Goal: Check status: Check status

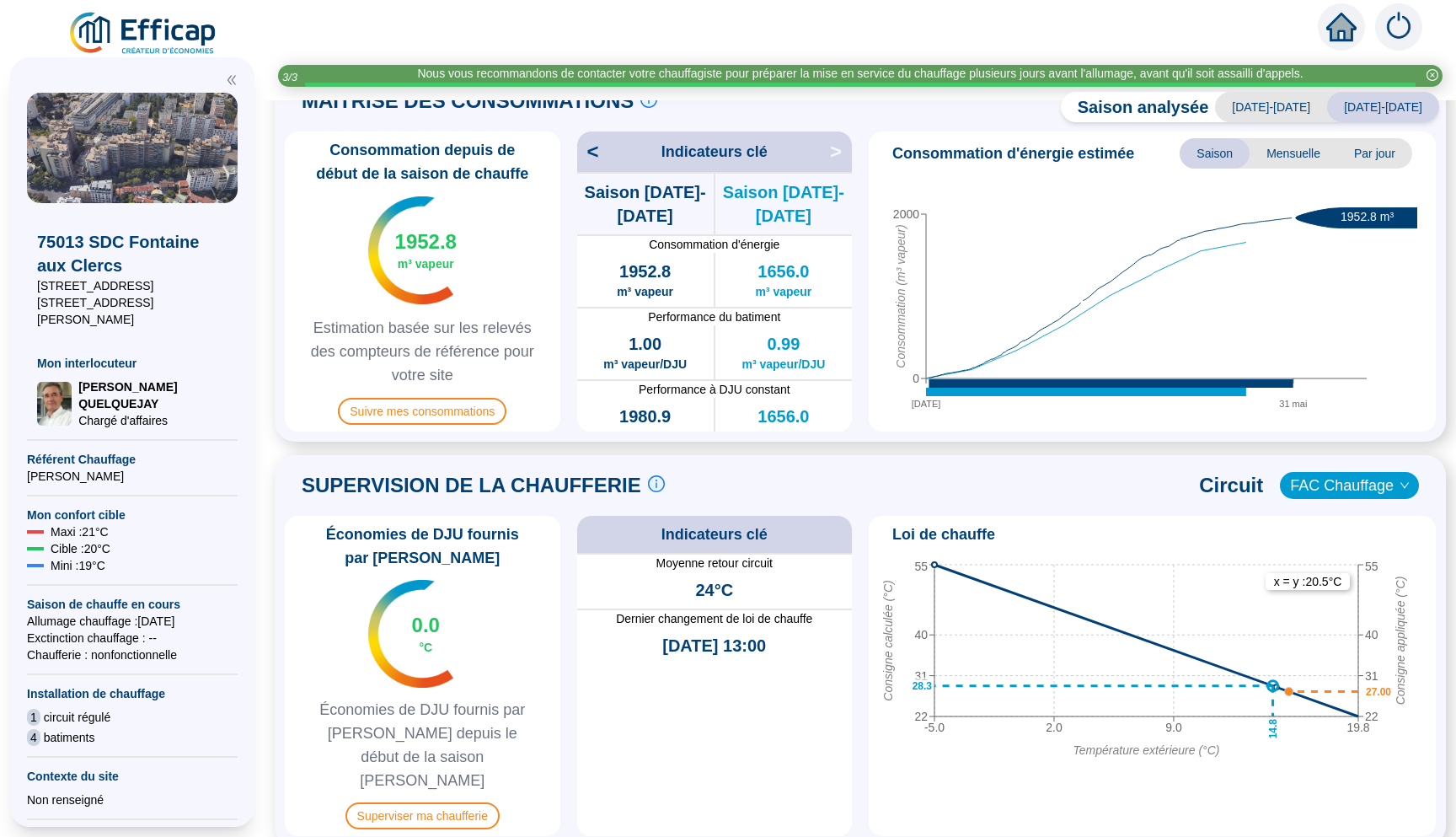
scroll to position [429, 0]
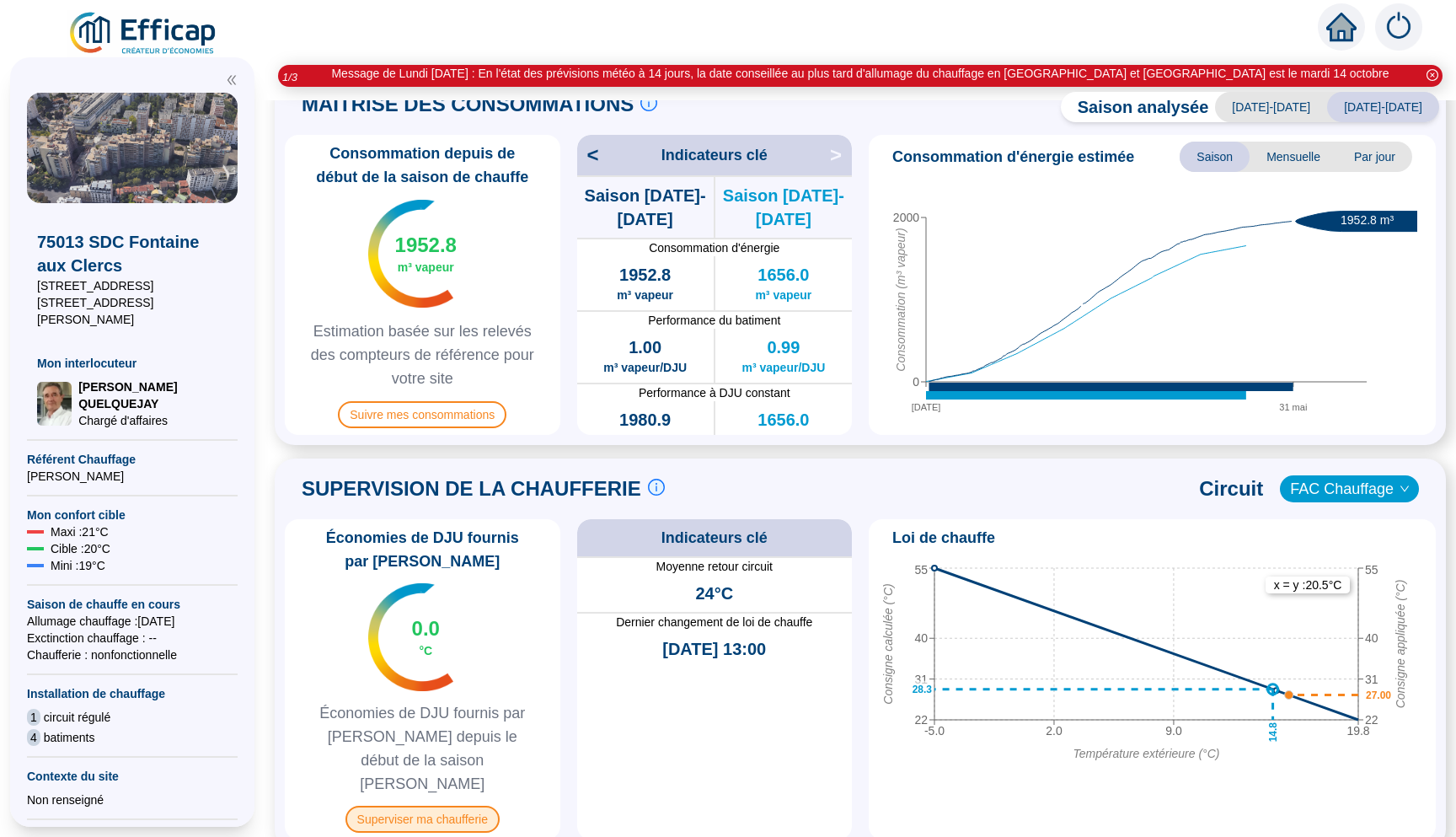
click at [445, 805] on span "Superviser ma chaufferie" at bounding box center [422, 818] width 155 height 27
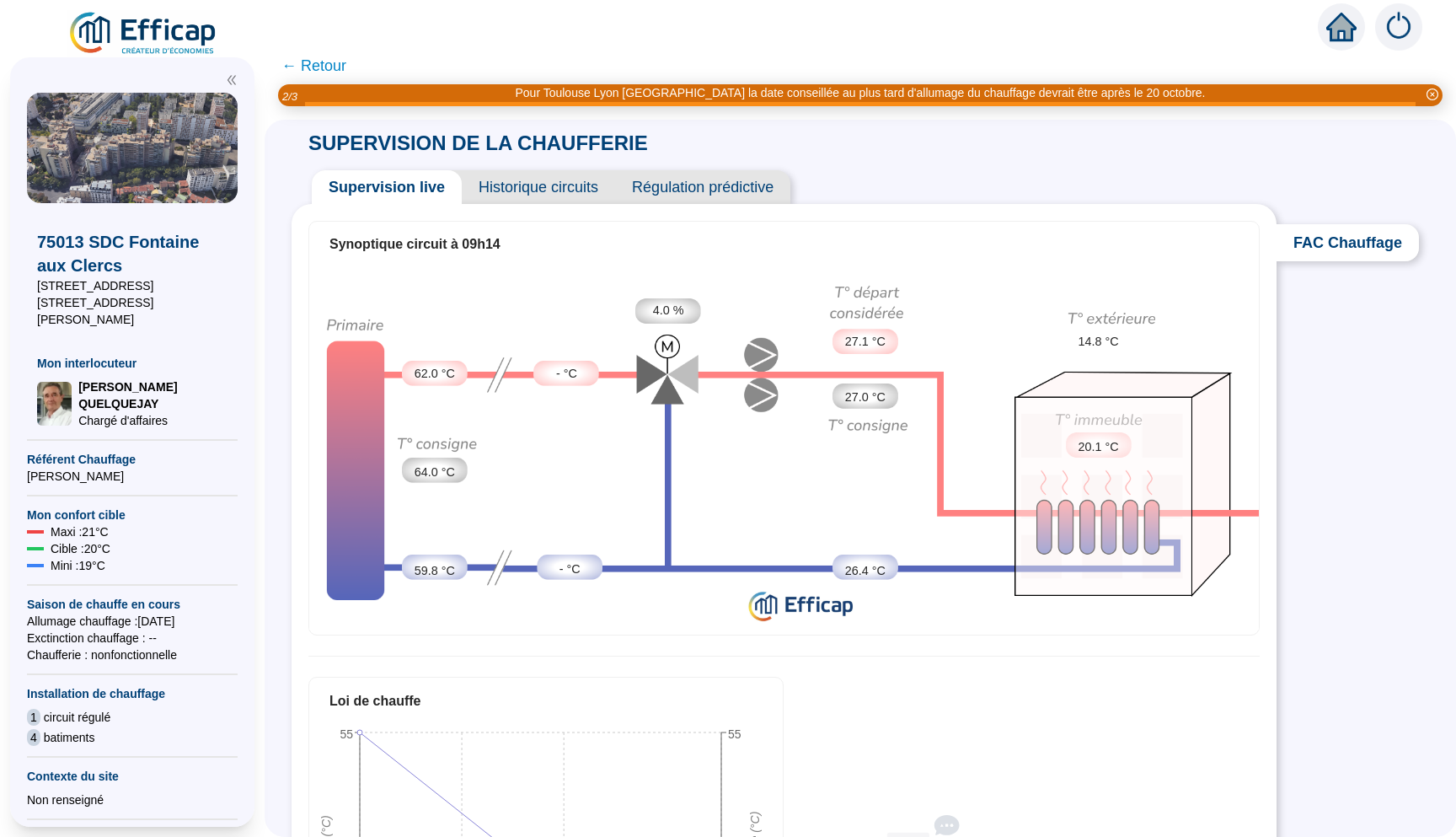
click at [583, 196] on span "Historique circuits" at bounding box center [539, 188] width 154 height 34
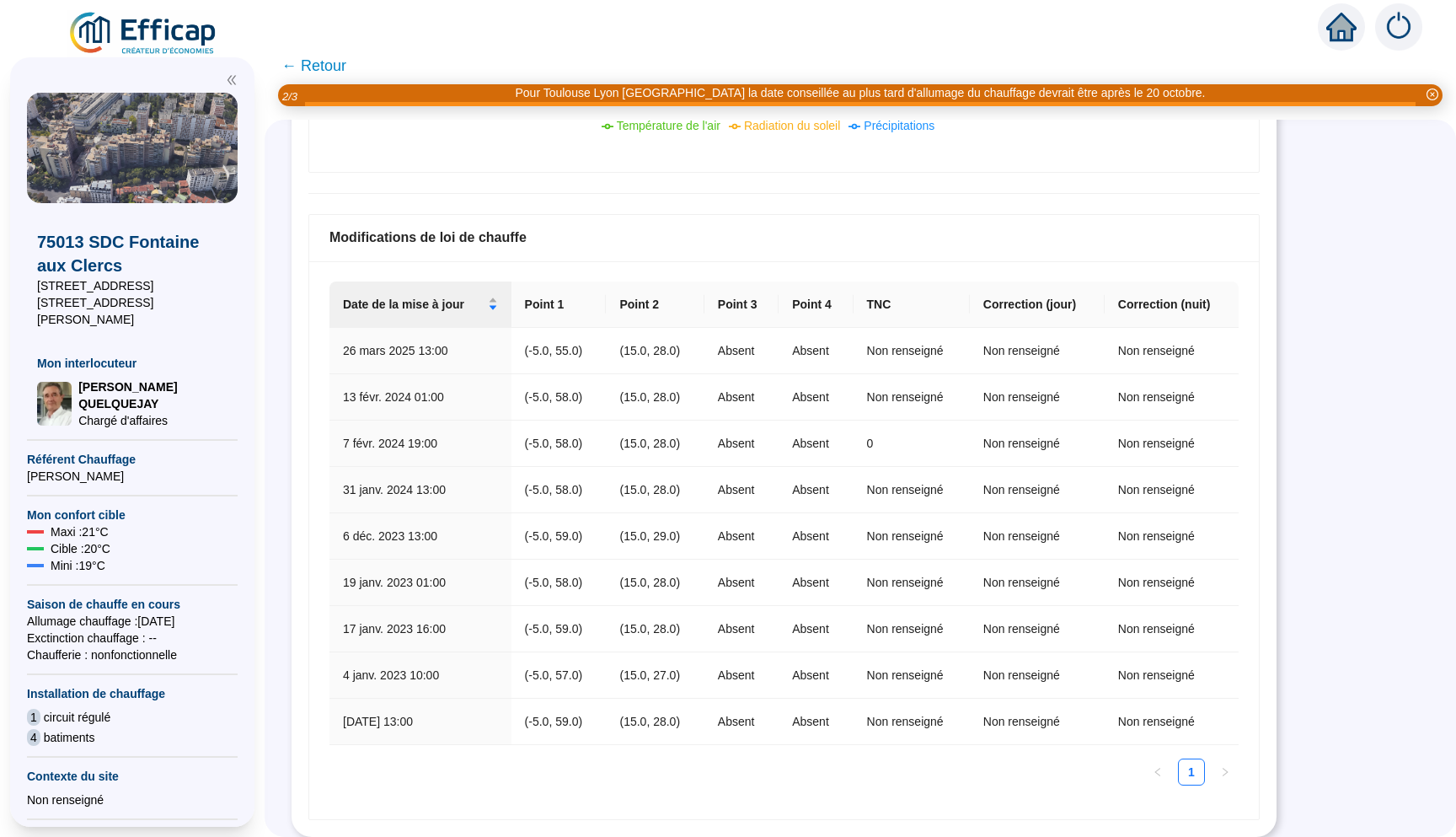
scroll to position [950, 0]
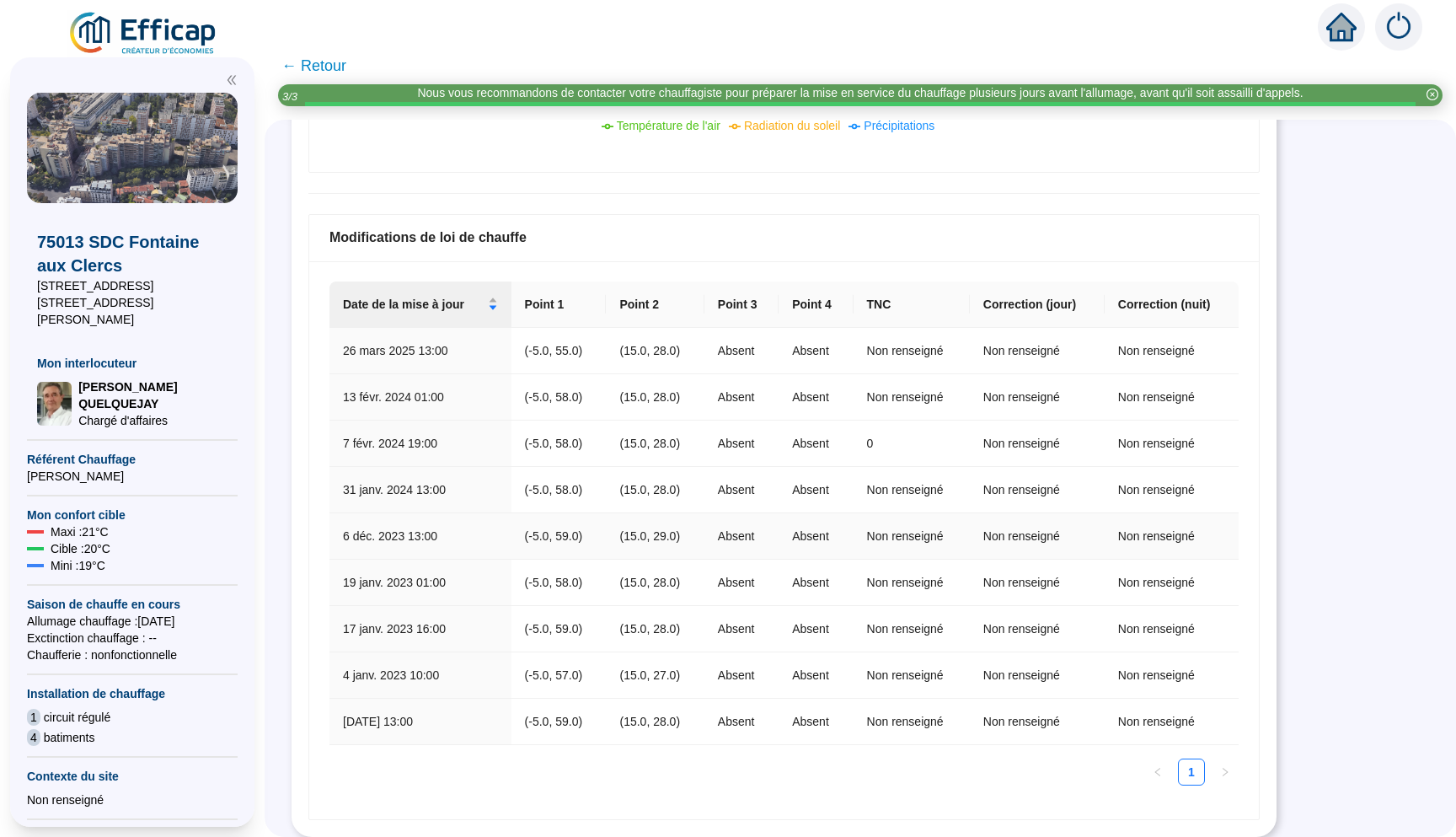
click at [668, 535] on td "(15.0, 29.0)" at bounding box center [654, 536] width 98 height 46
click at [671, 537] on td "(15.0, 29.0)" at bounding box center [654, 536] width 98 height 46
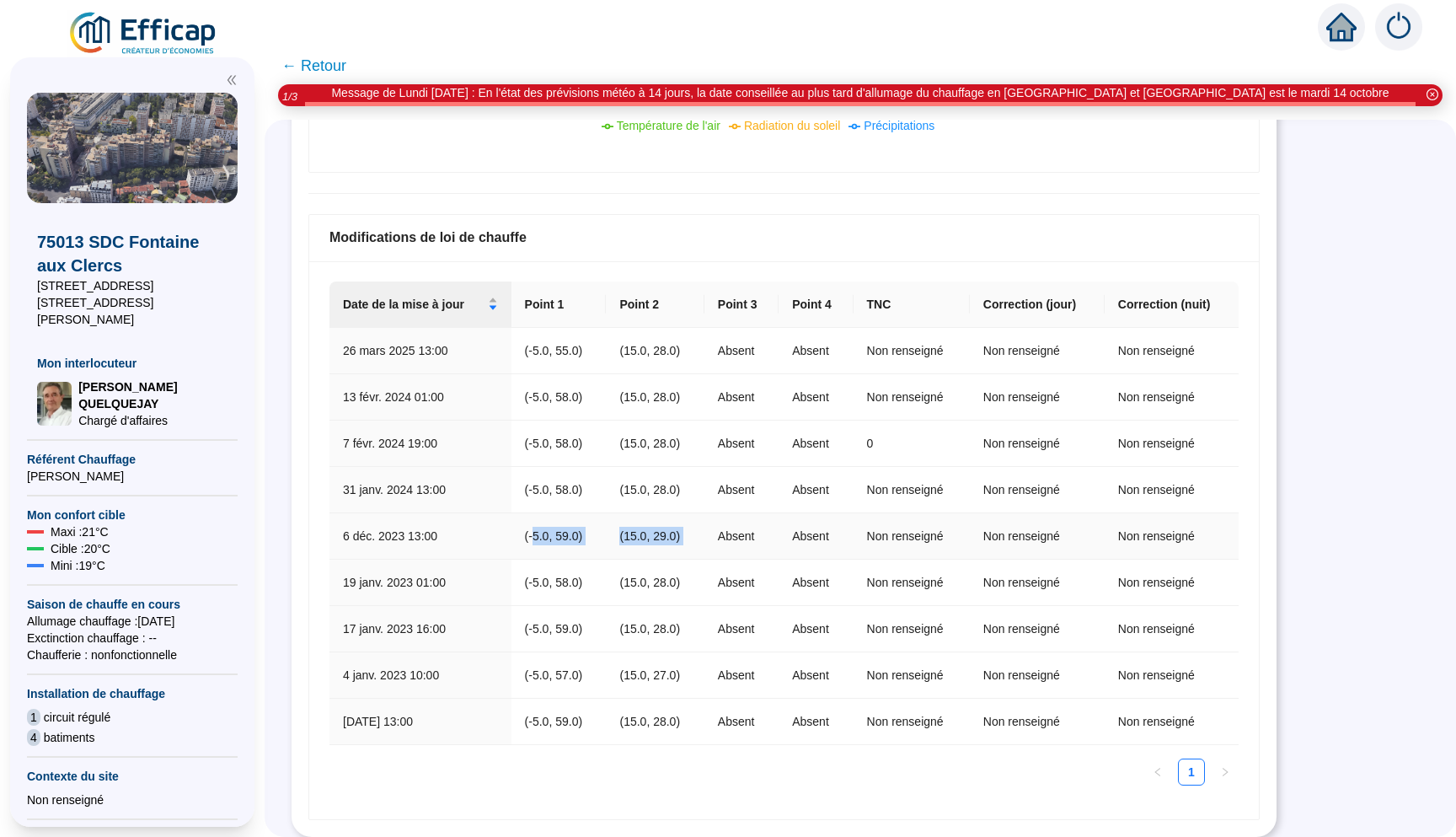
drag, startPoint x: 538, startPoint y: 537, endPoint x: 716, endPoint y: 536, distance: 178.0
click at [716, 536] on tr "6 déc. 2023 13:00 (-5.0, 59.0) (15.0, 29.0) Absent Absent Non renseigné Non ren…" at bounding box center [783, 536] width 909 height 46
click at [687, 483] on td "(15.0, 28.0)" at bounding box center [654, 490] width 98 height 46
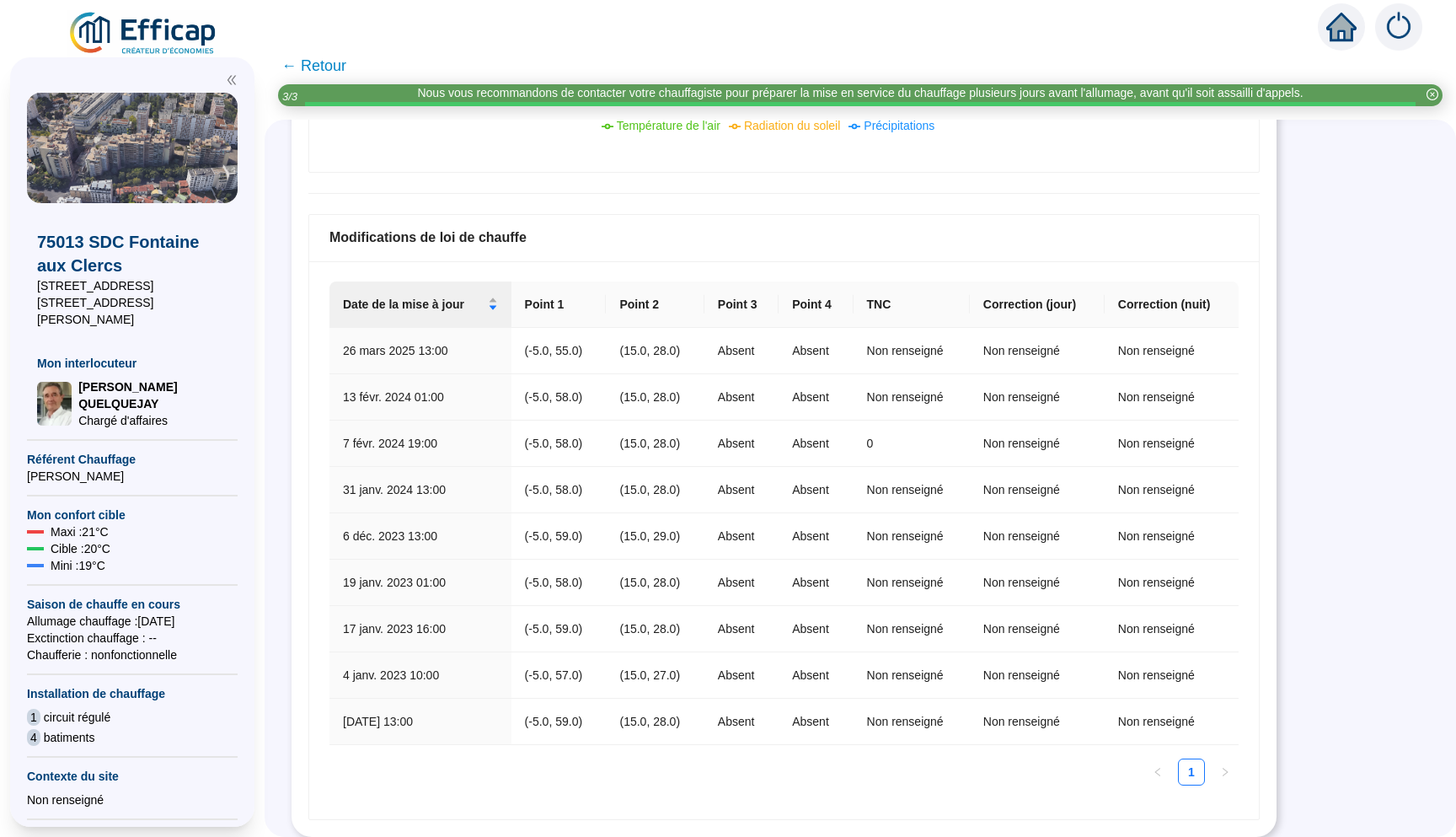
click at [317, 60] on span "← Retour" at bounding box center [313, 66] width 65 height 24
